Goal: Task Accomplishment & Management: Use online tool/utility

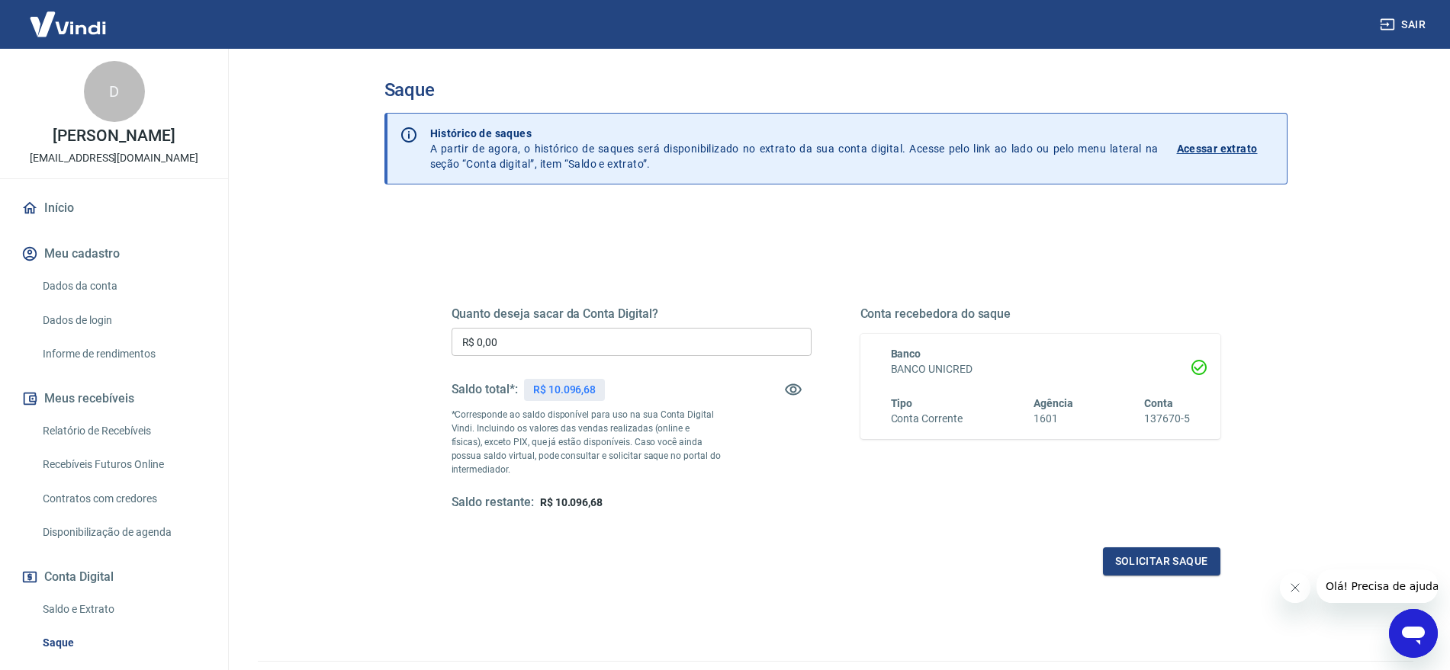
click at [637, 345] on input "R$ 0,00" at bounding box center [631, 342] width 360 height 28
type input "R$ 10.096,68"
click at [1155, 554] on button "Solicitar saque" at bounding box center [1161, 562] width 117 height 28
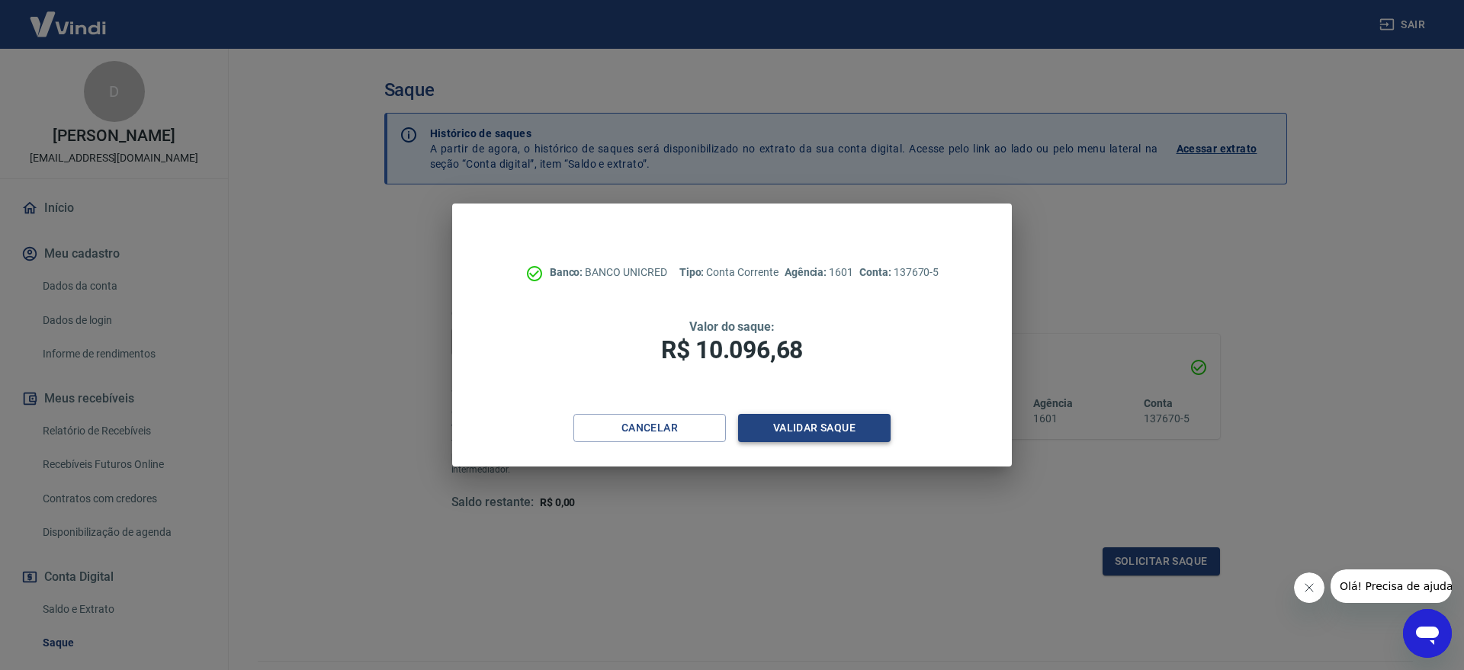
click at [841, 431] on button "Validar saque" at bounding box center [814, 428] width 153 height 28
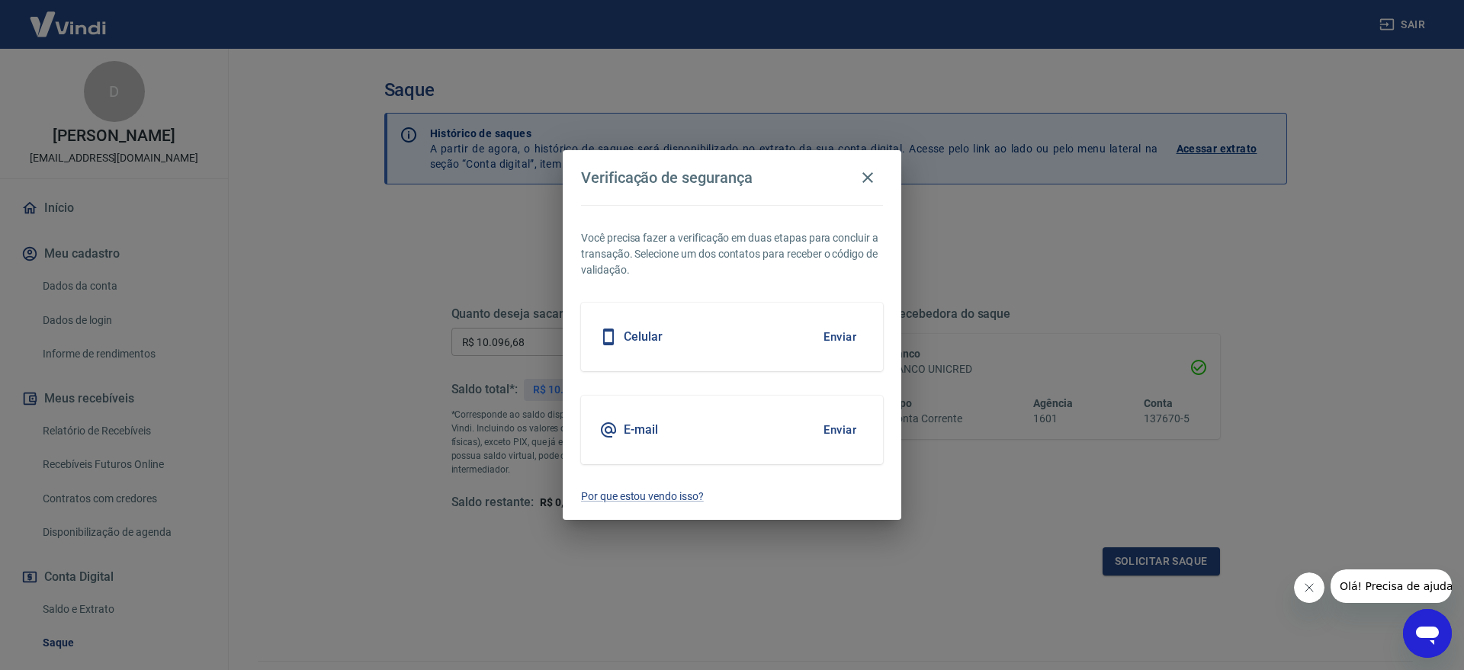
click at [847, 333] on button "Enviar" at bounding box center [840, 337] width 50 height 32
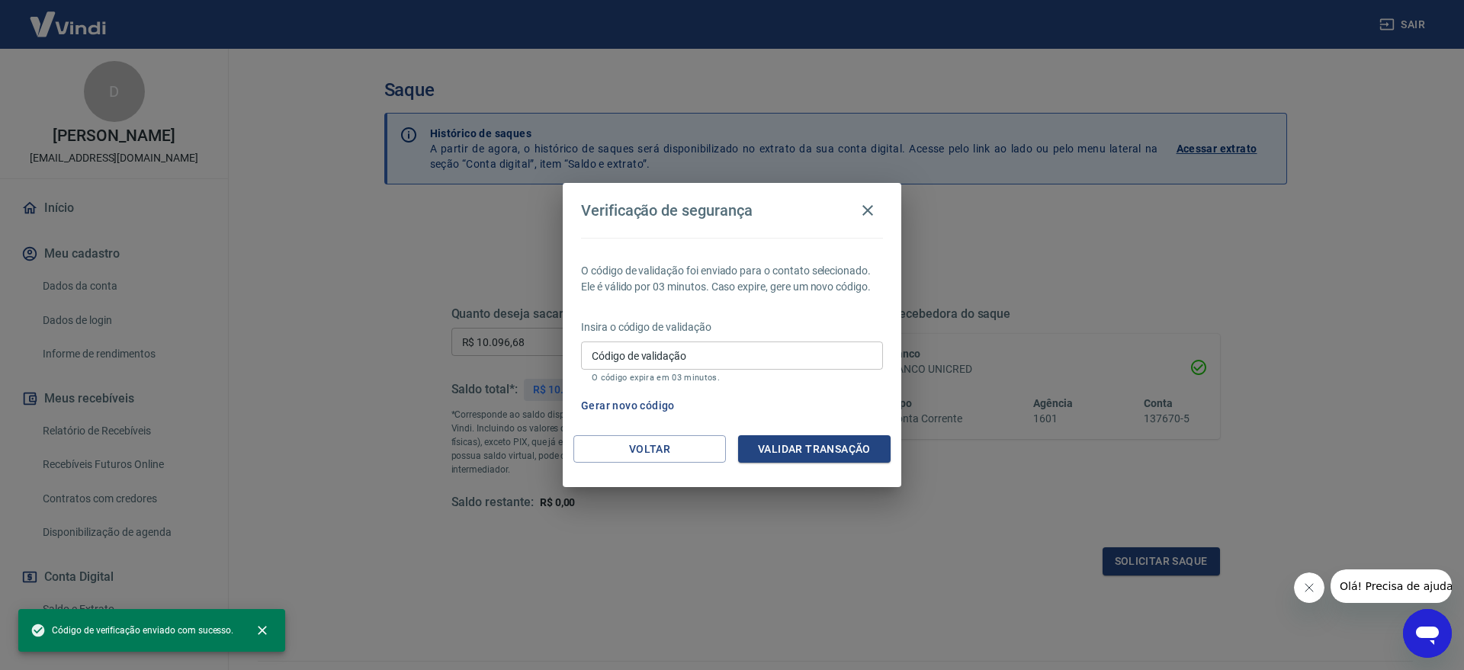
click at [664, 352] on div "Código de validação Código de validação O código expira em 03 minutos." at bounding box center [732, 362] width 302 height 41
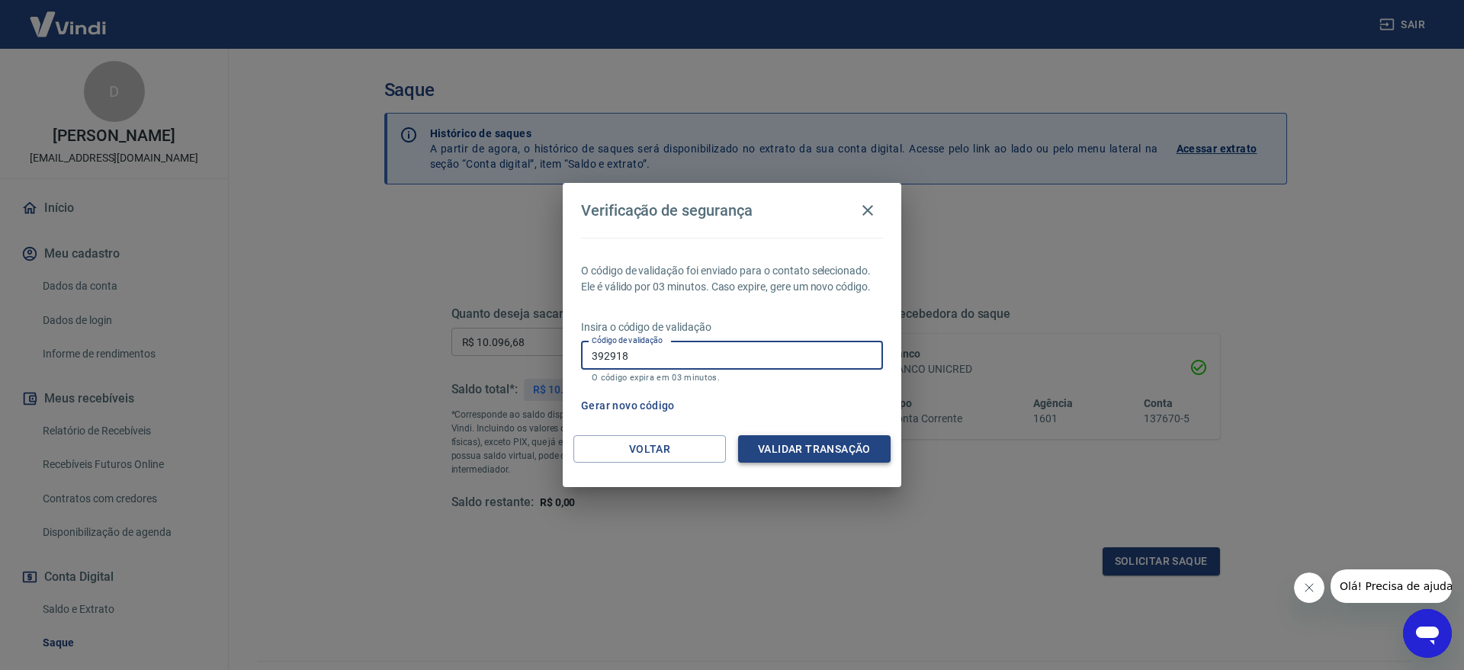
type input "392918"
click at [840, 444] on button "Validar transação" at bounding box center [814, 449] width 153 height 28
